Goal: Find specific page/section: Find specific page/section

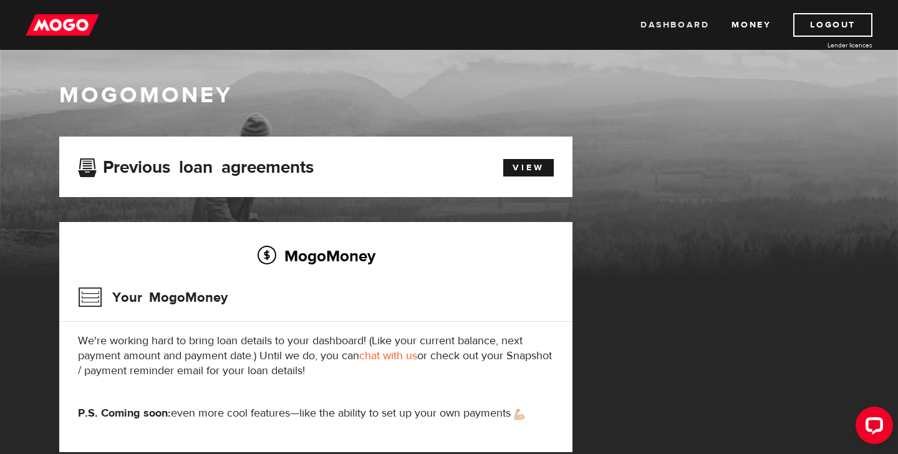
click at [659, 17] on link "Dashboard" at bounding box center [674, 25] width 69 height 24
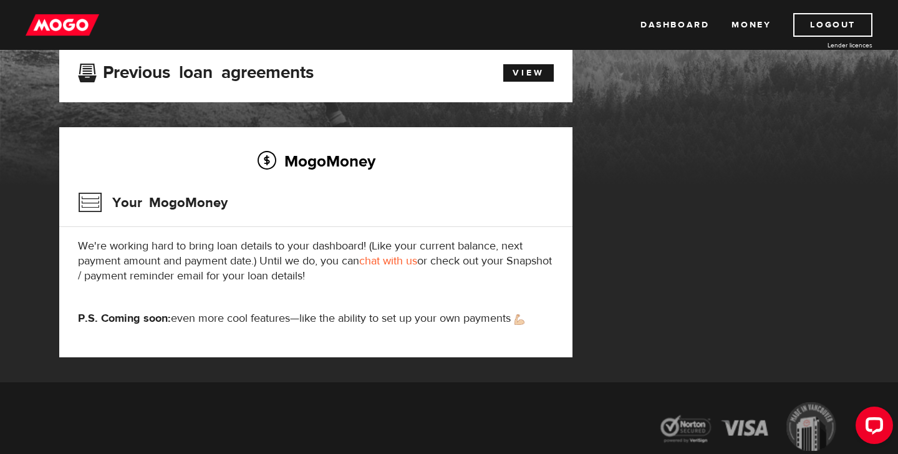
click at [385, 261] on link "chat with us" at bounding box center [388, 261] width 58 height 14
click at [742, 26] on link "Money" at bounding box center [750, 25] width 39 height 24
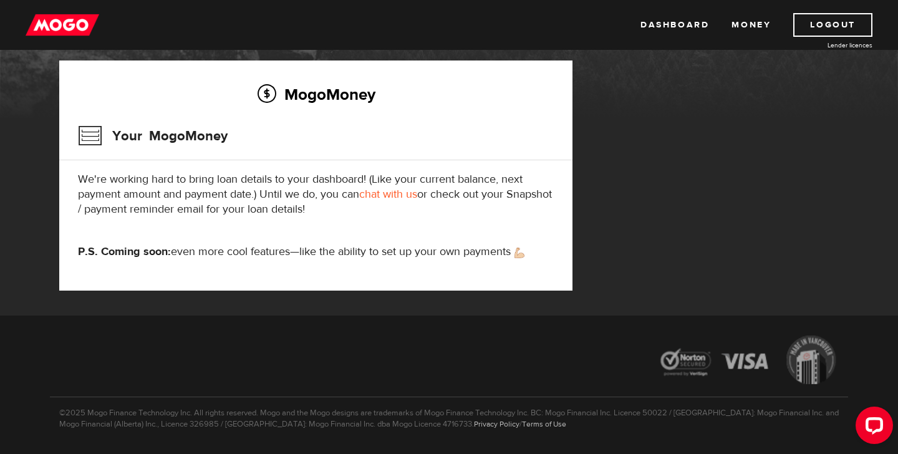
scroll to position [164, 0]
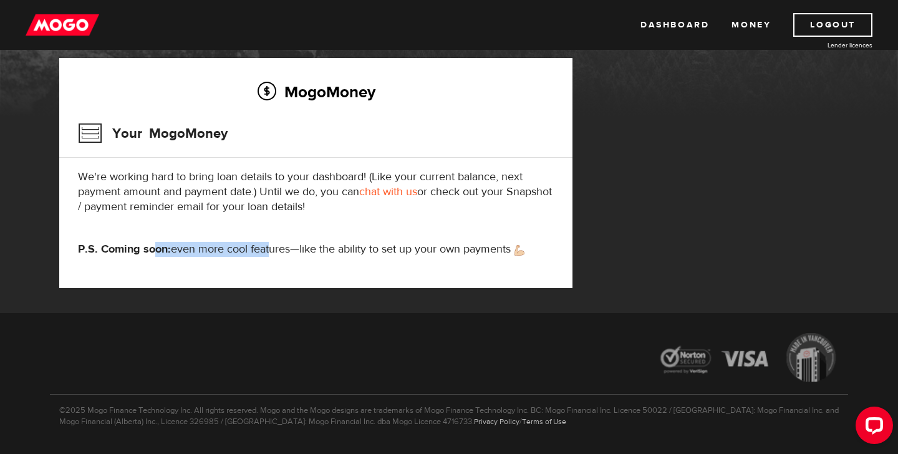
drag, startPoint x: 152, startPoint y: 250, endPoint x: 272, endPoint y: 249, distance: 120.3
click at [272, 250] on p "P.S. Coming soon: even more cool features—like the ability to set up your own p…" at bounding box center [316, 249] width 476 height 15
click at [673, 32] on link "Dashboard" at bounding box center [674, 25] width 69 height 24
